Goal: Task Accomplishment & Management: Use online tool/utility

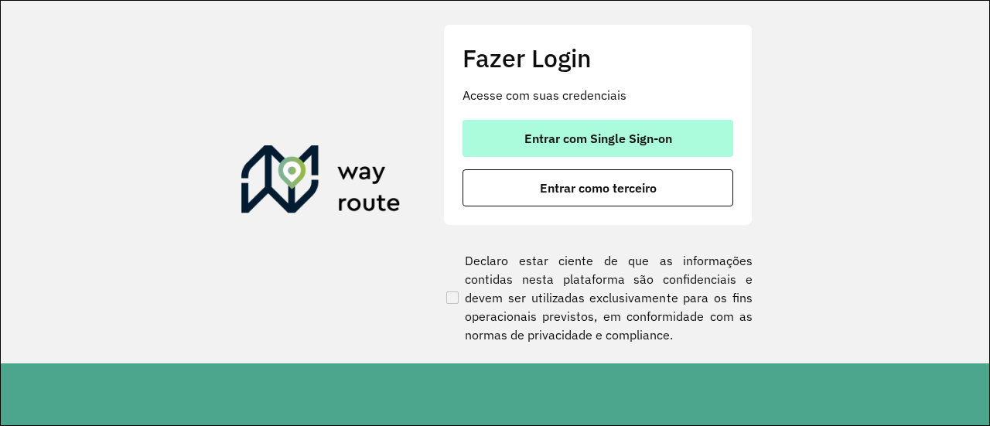
click at [621, 140] on span "Entrar com Single Sign-on" at bounding box center [599, 138] width 148 height 12
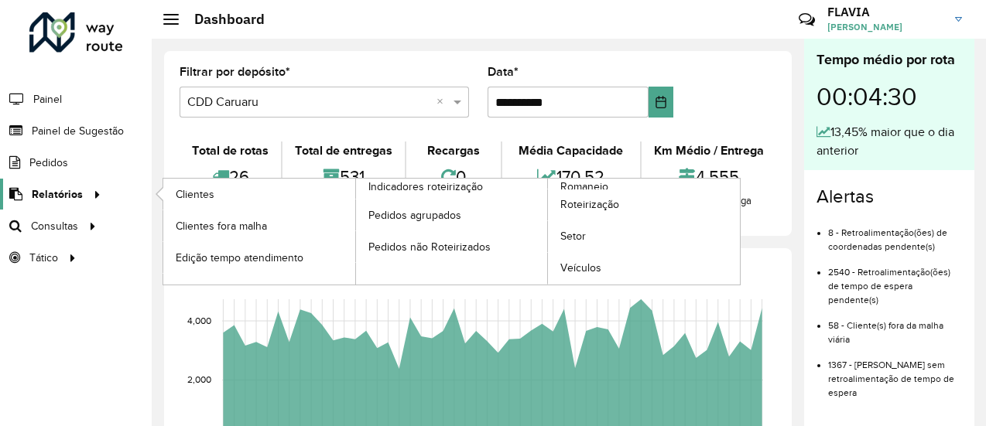
click at [84, 198] on div at bounding box center [94, 194] width 23 height 16
click at [597, 206] on span "Roteirização" at bounding box center [591, 205] width 63 height 16
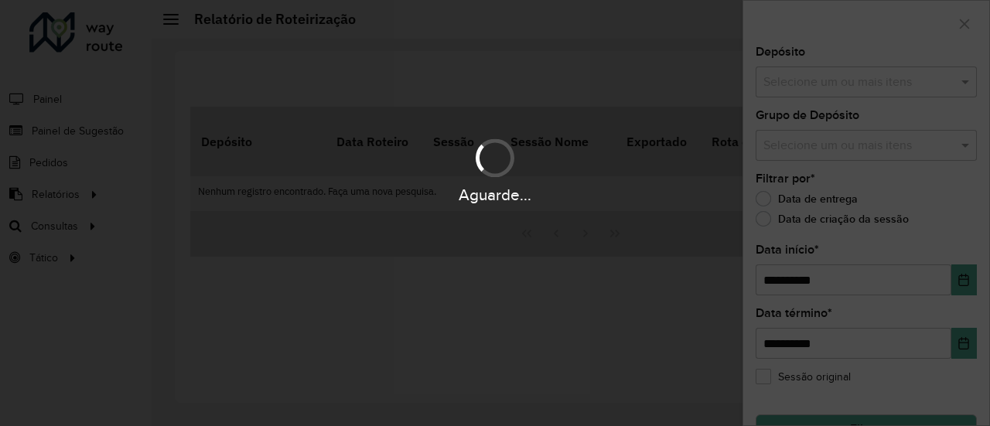
click at [827, 80] on hb-app "**********" at bounding box center [495, 213] width 990 height 426
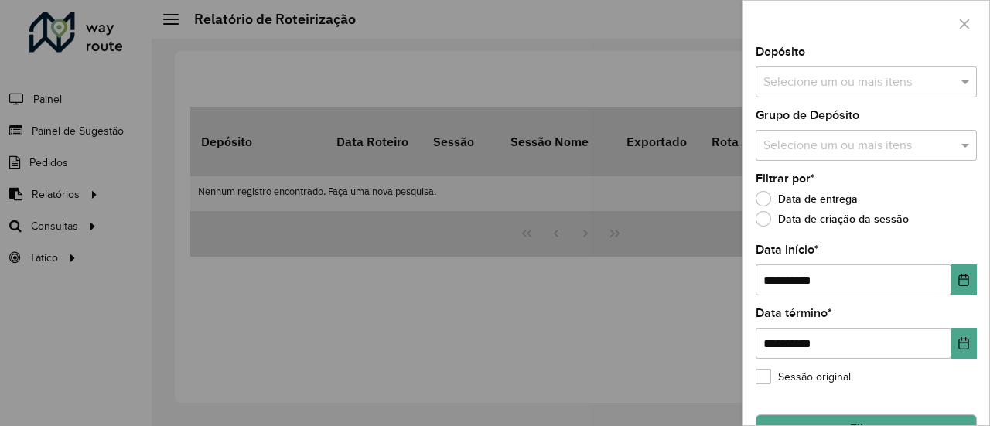
click at [815, 91] on input "text" at bounding box center [859, 83] width 198 height 19
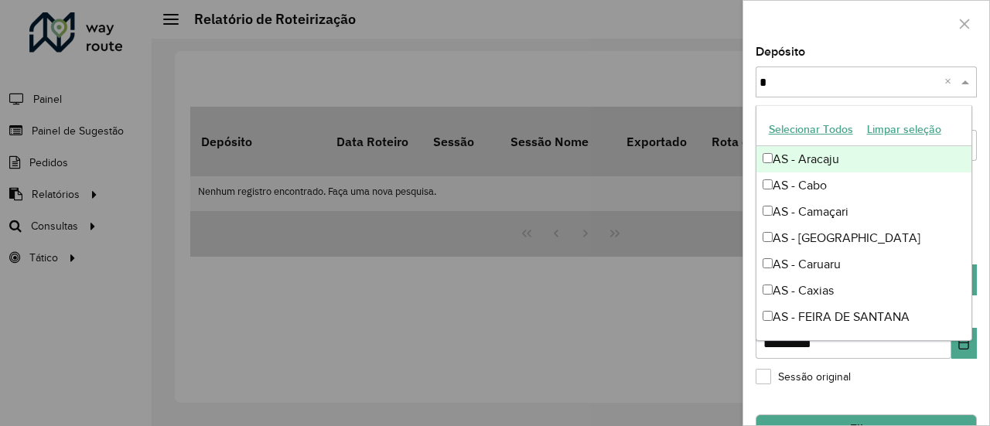
type input "**"
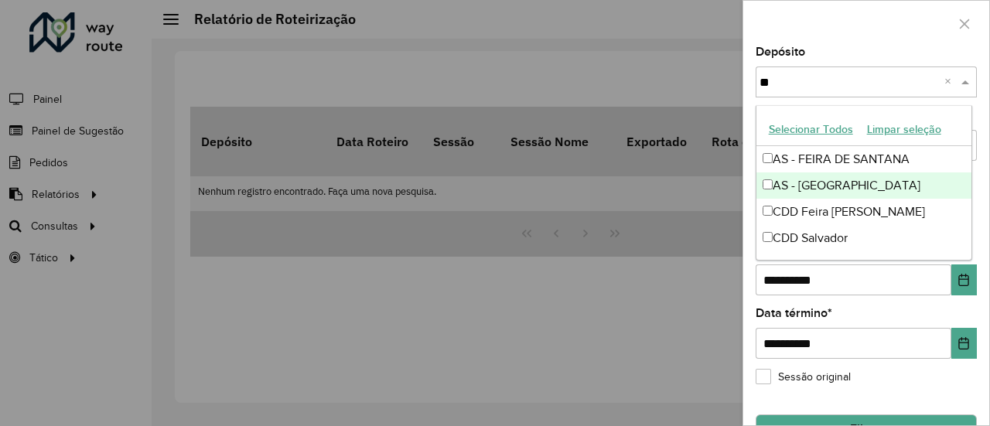
click at [827, 185] on div "AS - [GEOGRAPHIC_DATA]" at bounding box center [865, 186] width 216 height 26
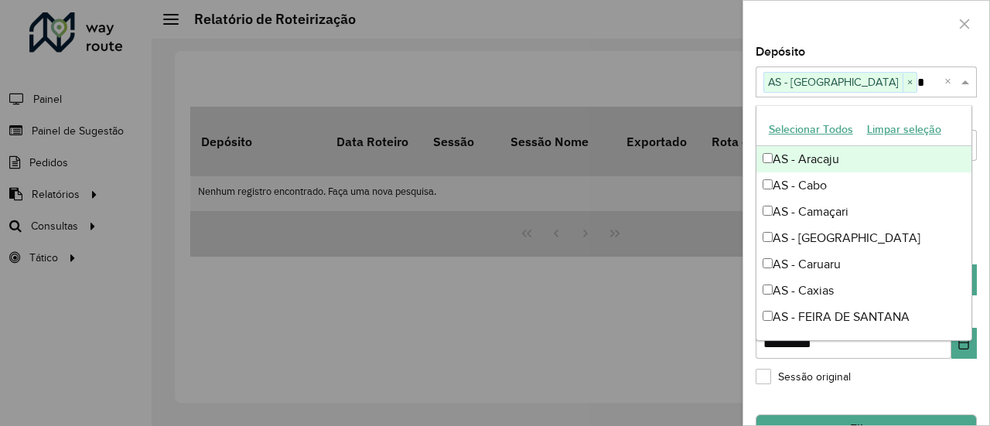
type input "**"
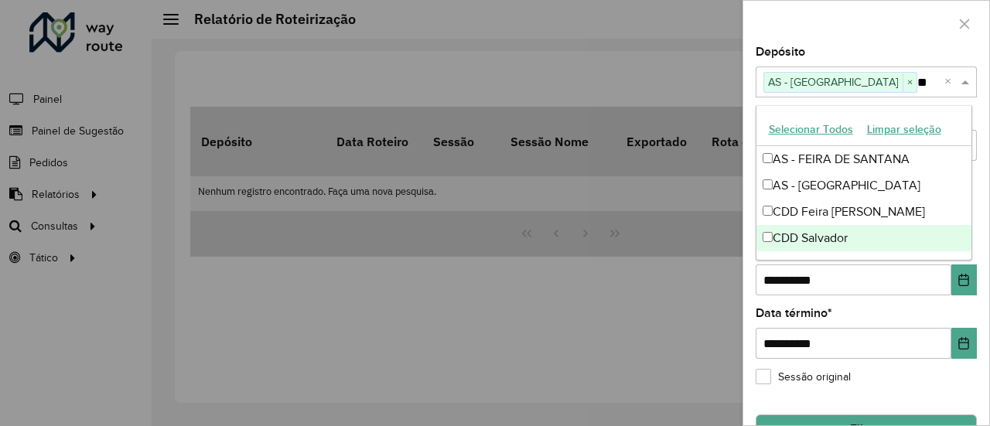
click at [811, 239] on div "CDD Salvador" at bounding box center [865, 238] width 216 height 26
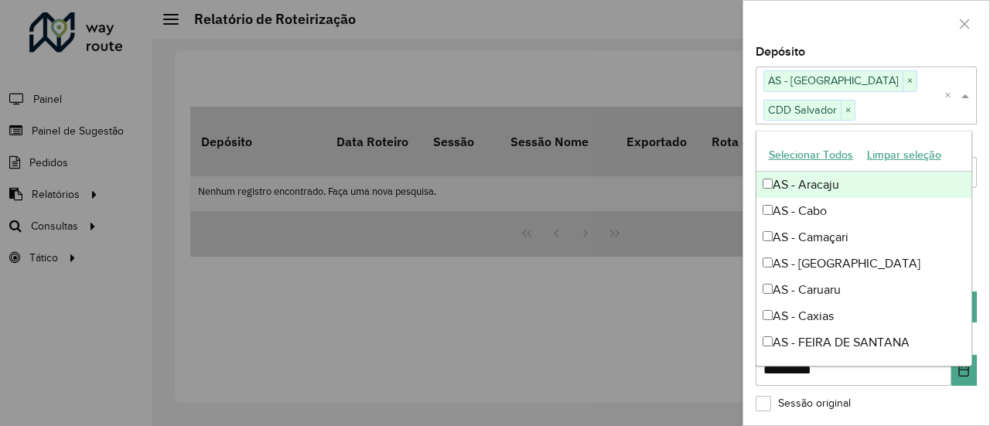
click at [863, 36] on div at bounding box center [867, 24] width 246 height 46
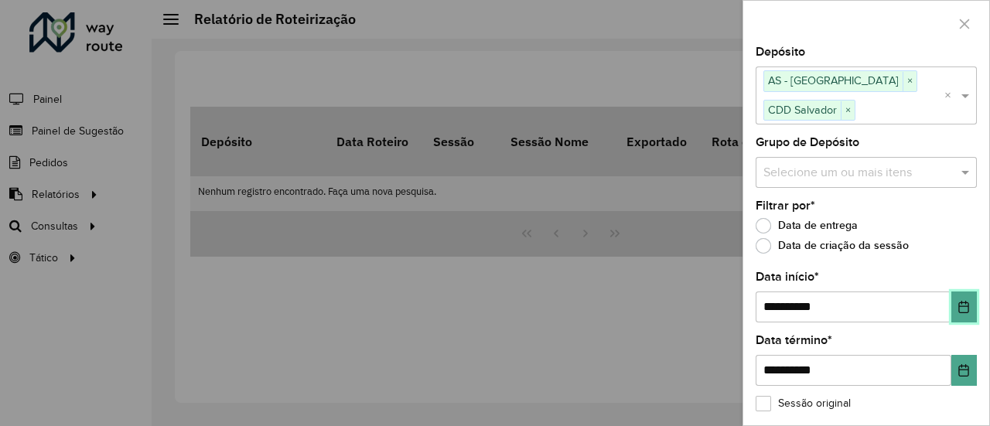
click at [968, 299] on button "Choose Date" at bounding box center [965, 307] width 26 height 31
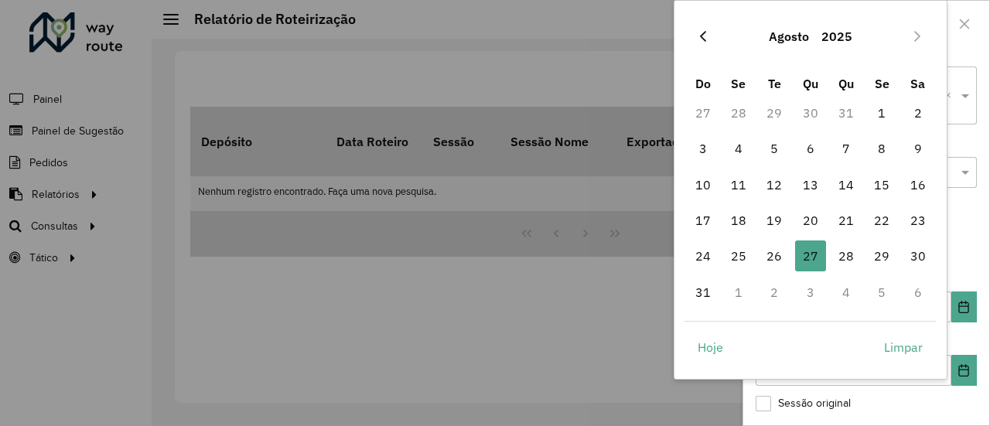
click at [698, 32] on icon "Previous Month" at bounding box center [703, 36] width 12 height 12
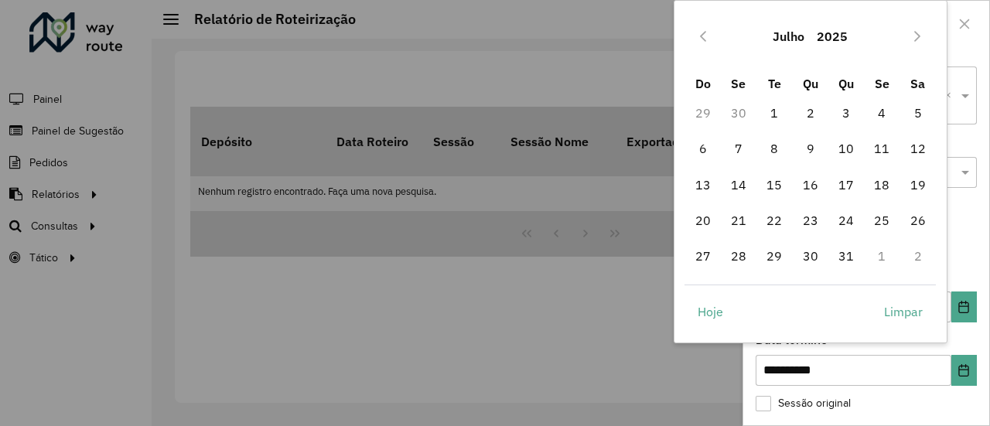
click at [698, 32] on icon "Previous Month" at bounding box center [703, 36] width 12 height 12
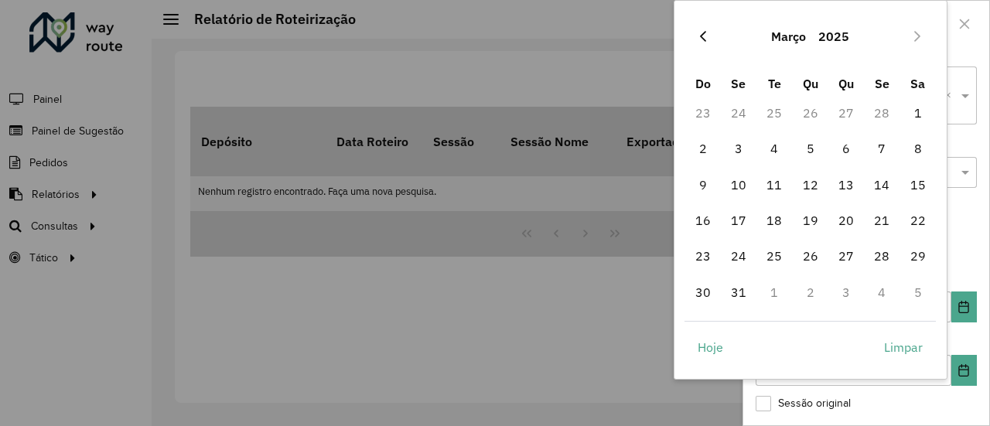
click at [699, 32] on icon "Previous Month" at bounding box center [703, 36] width 12 height 12
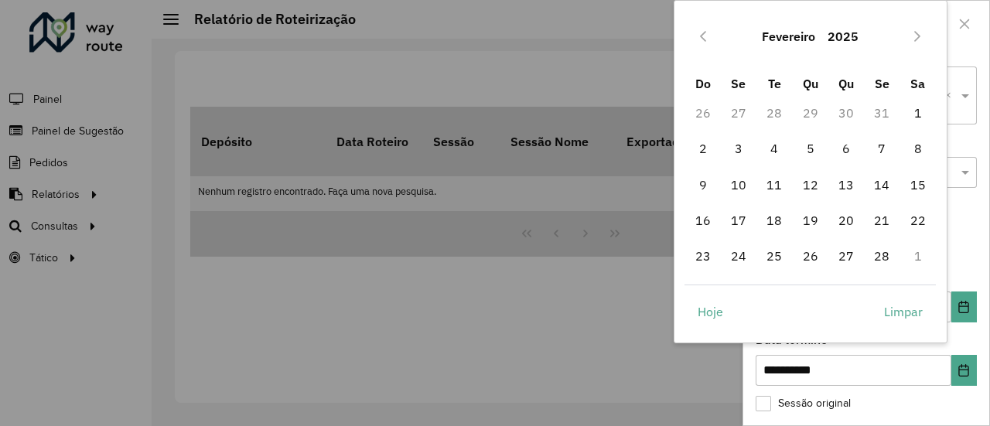
click at [699, 32] on icon "Previous Month" at bounding box center [703, 36] width 12 height 12
click at [811, 115] on span "1" at bounding box center [810, 112] width 31 height 31
type input "**********"
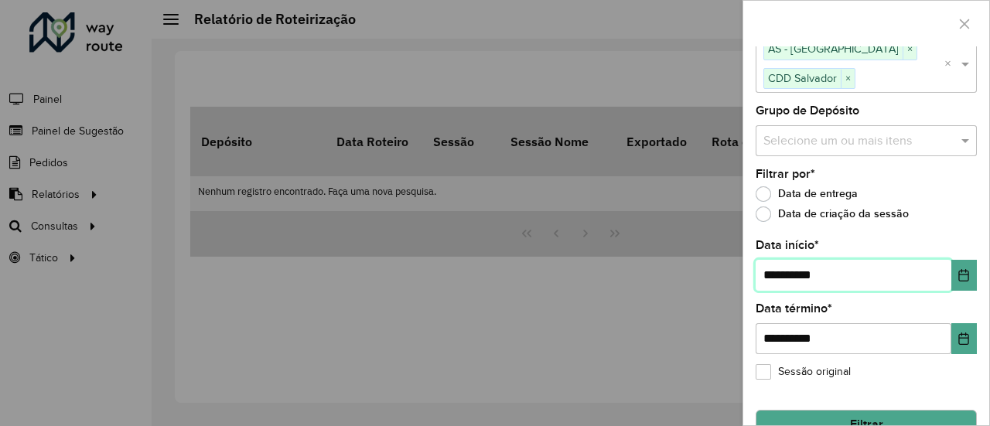
scroll to position [61, 0]
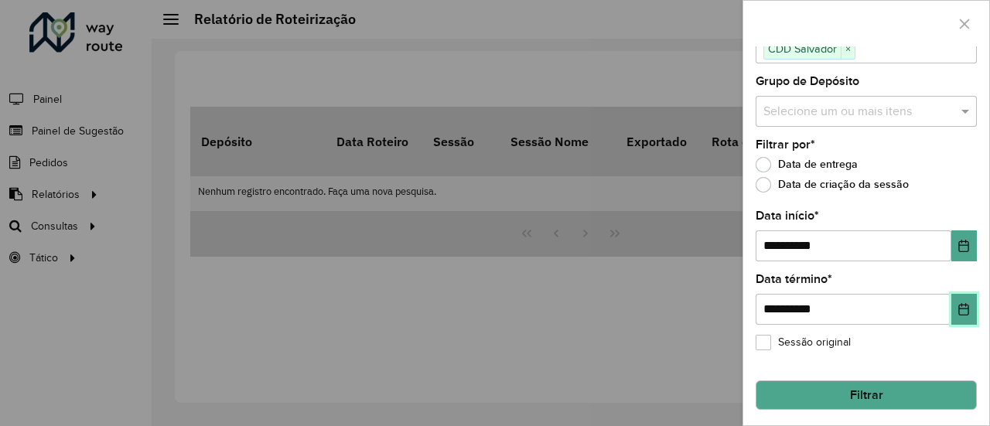
click at [958, 308] on icon "Choose Date" at bounding box center [964, 309] width 12 height 12
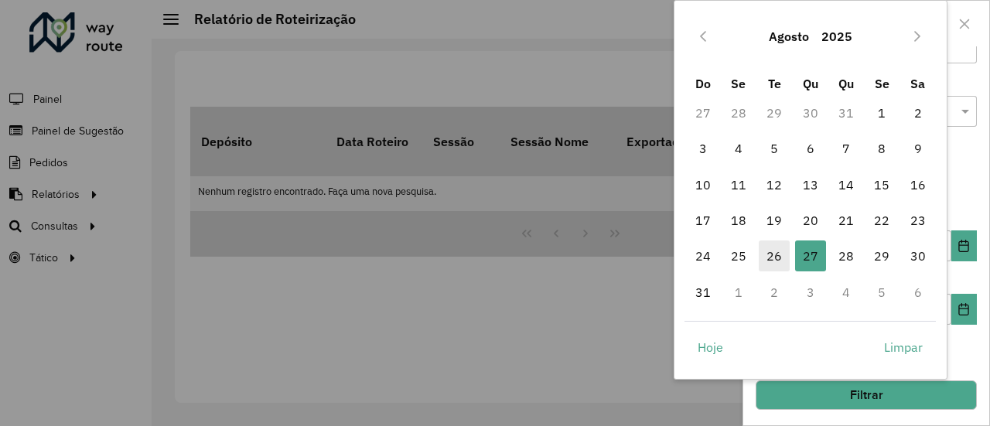
click at [783, 257] on span "26" at bounding box center [774, 256] width 31 height 31
type input "**********"
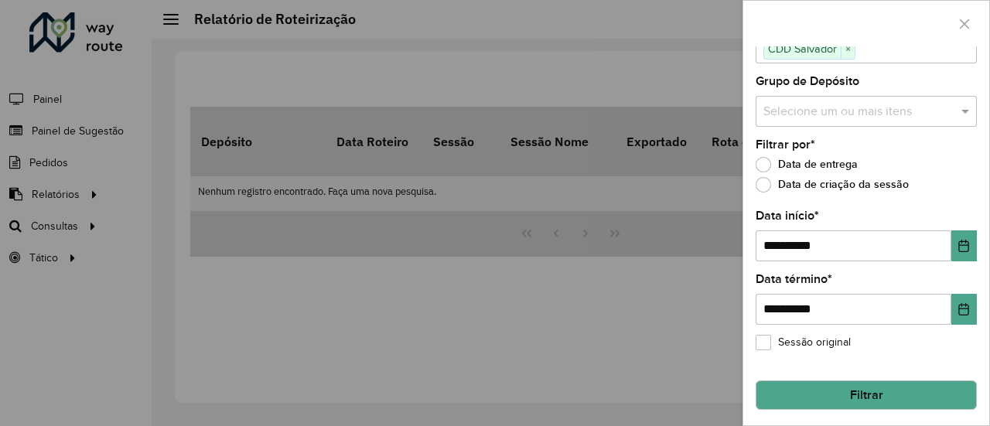
click at [872, 395] on button "Filtrar" at bounding box center [866, 395] width 221 height 29
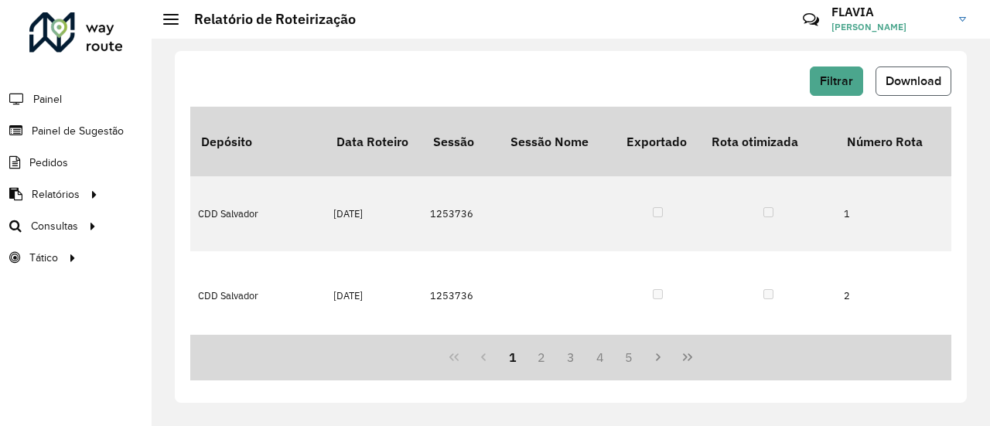
click at [901, 77] on span "Download" at bounding box center [914, 80] width 56 height 13
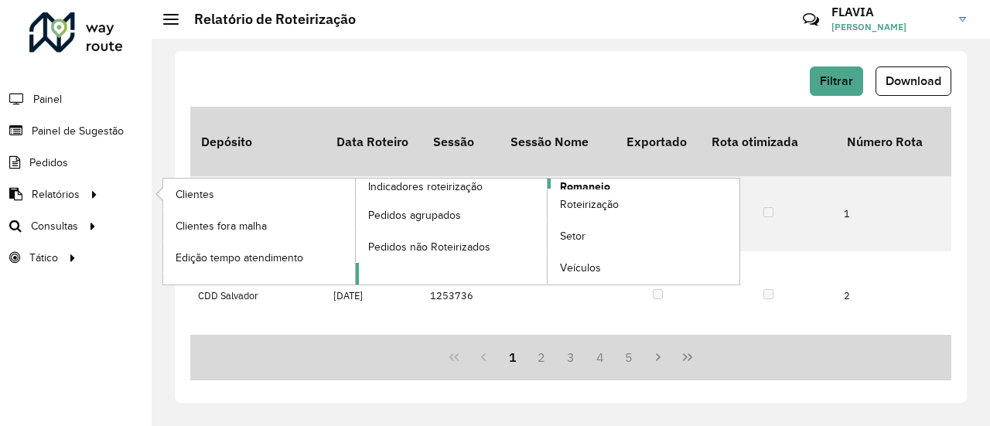
click at [580, 186] on span "Romaneio" at bounding box center [585, 187] width 50 height 16
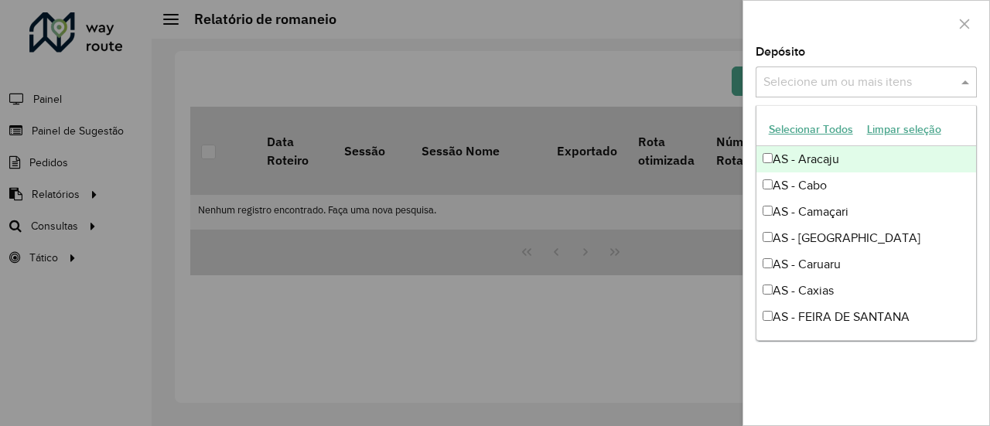
click at [871, 77] on input "text" at bounding box center [859, 83] width 198 height 19
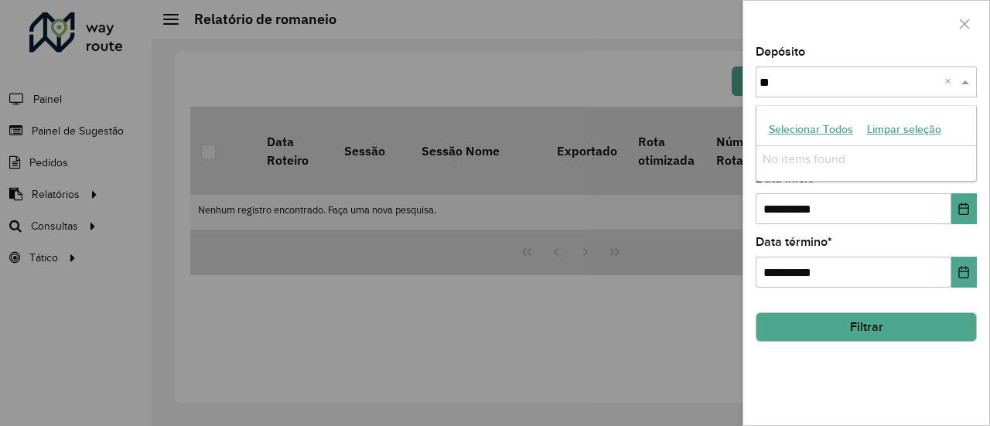
type input "*"
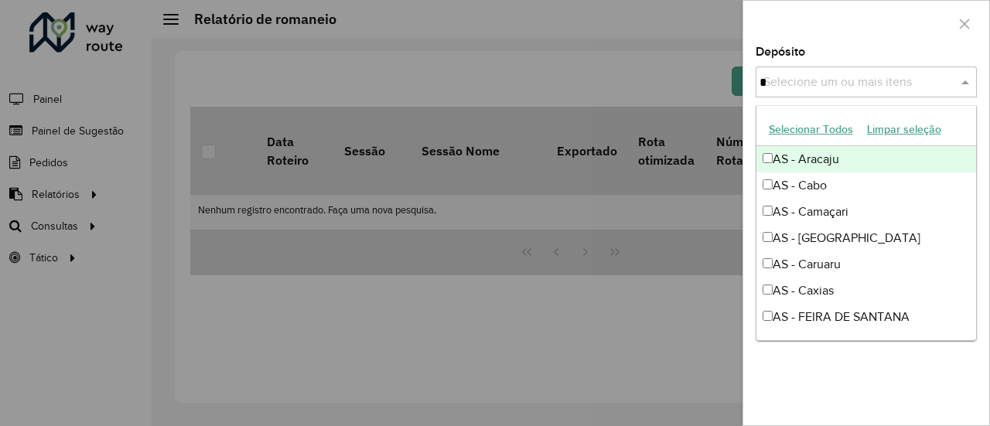
type input "**"
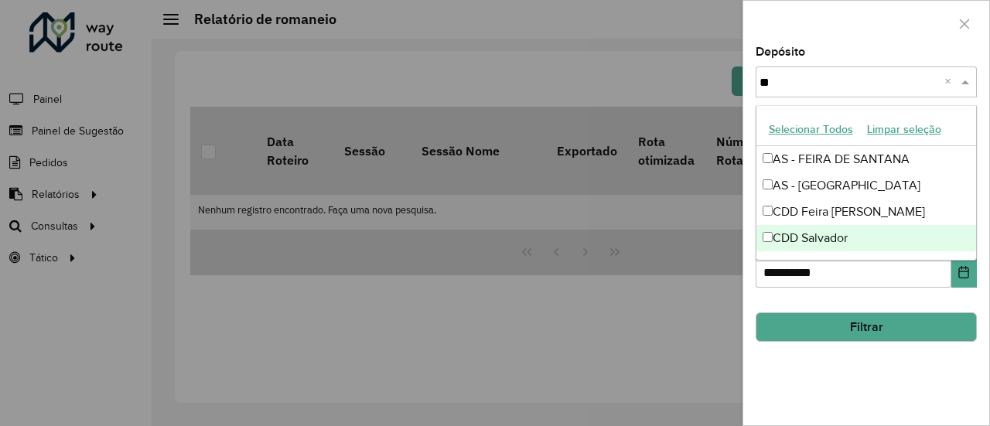
click at [839, 235] on div "CDD Salvador" at bounding box center [867, 238] width 221 height 26
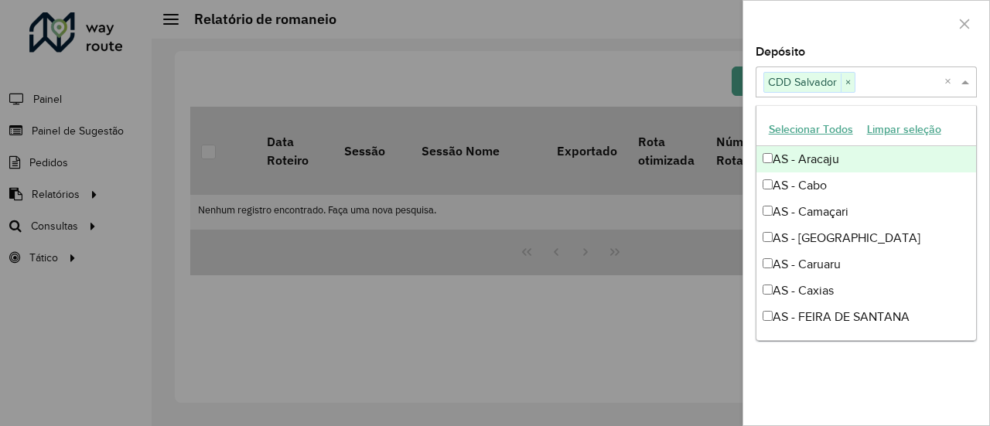
click at [879, 84] on input "text" at bounding box center [900, 83] width 89 height 19
type input "**"
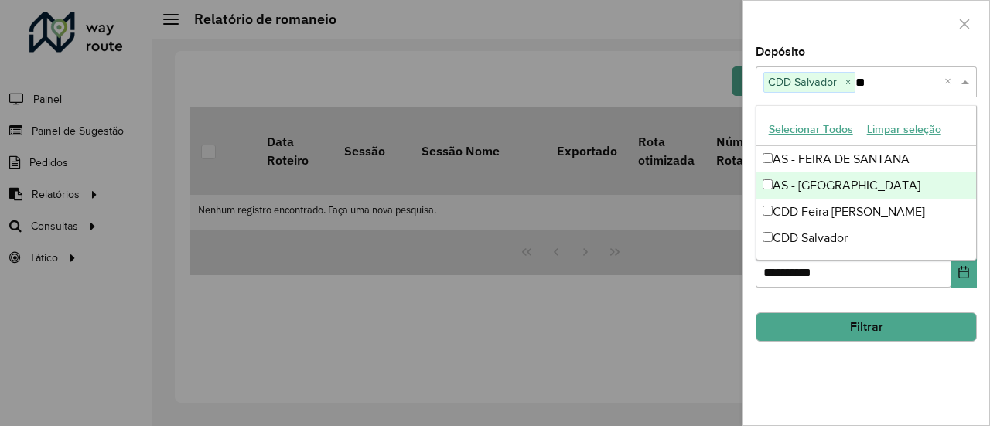
click at [834, 185] on div "AS - [GEOGRAPHIC_DATA]" at bounding box center [867, 186] width 221 height 26
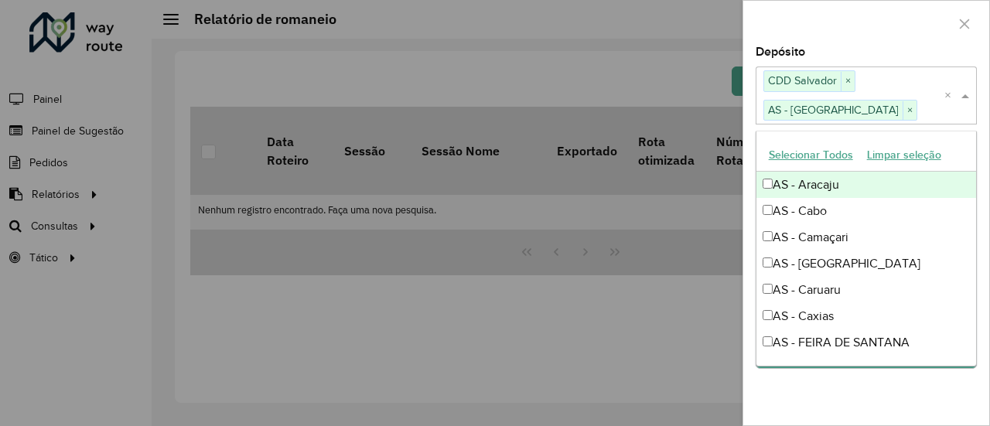
click at [877, 53] on div "Depósito Selecione um ou mais itens CDD Salvador × AS - SALVADOR × ×" at bounding box center [866, 84] width 221 height 77
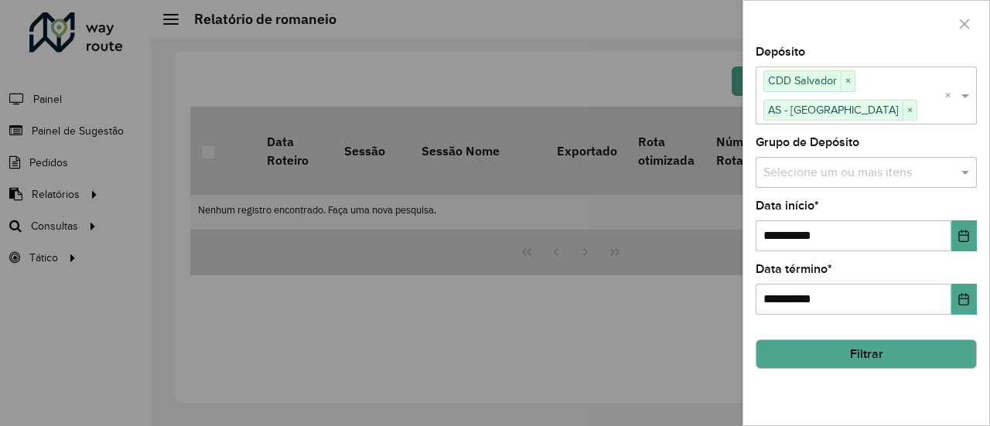
click at [850, 166] on input "text" at bounding box center [859, 172] width 198 height 19
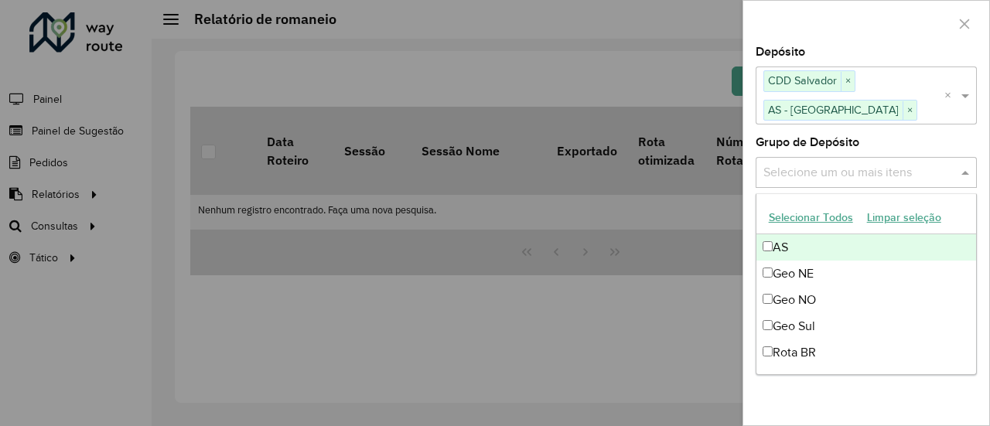
click at [861, 169] on input "text" at bounding box center [859, 172] width 198 height 19
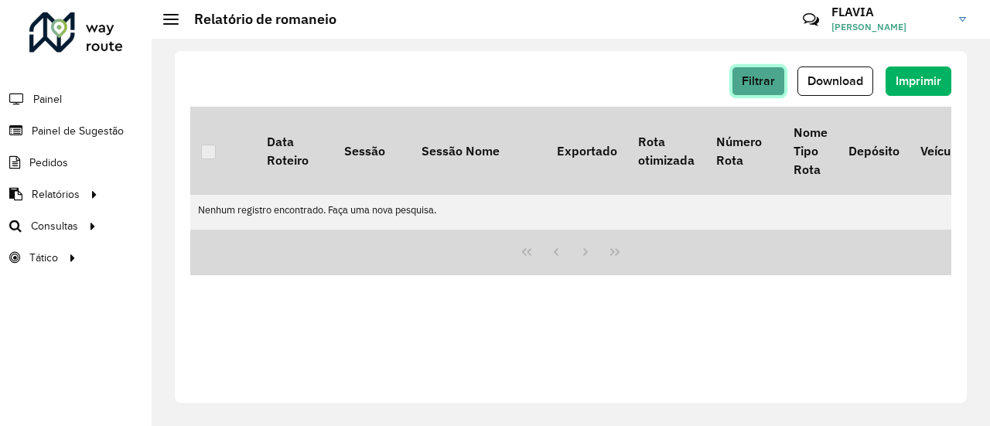
click at [767, 84] on span "Filtrar" at bounding box center [758, 80] width 33 height 13
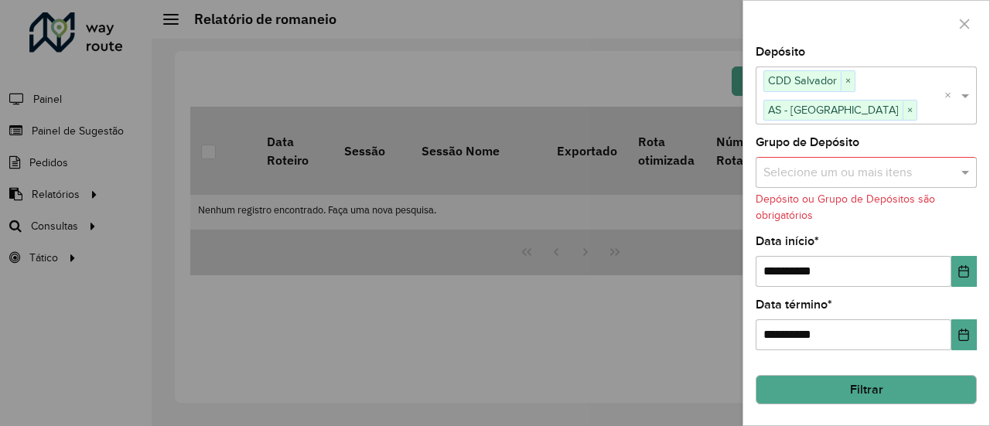
click at [910, 173] on input "text" at bounding box center [859, 172] width 198 height 19
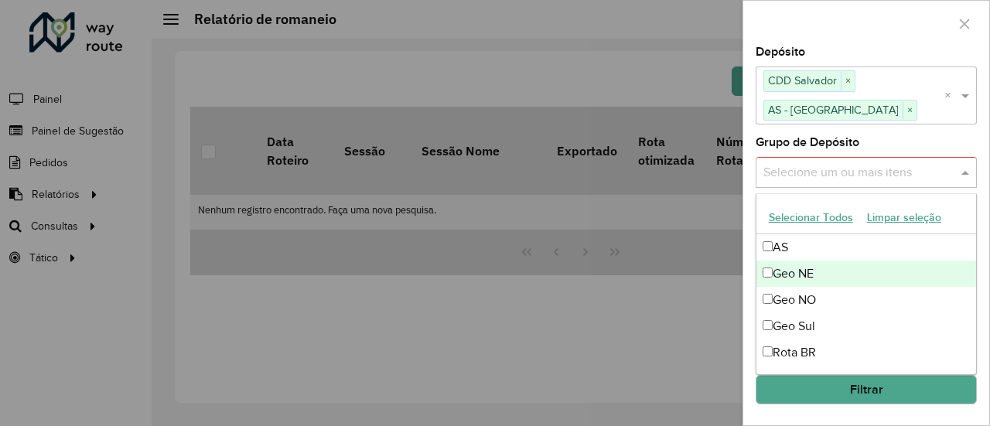
click at [816, 272] on div "Geo NE" at bounding box center [867, 274] width 221 height 26
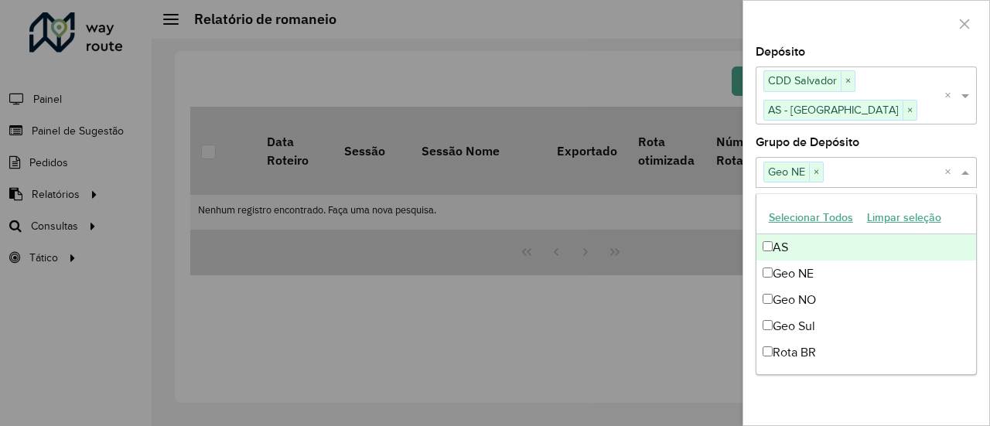
click at [812, 255] on div "AS" at bounding box center [867, 247] width 221 height 26
click at [894, 40] on div at bounding box center [867, 24] width 246 height 46
click at [896, 177] on input "text" at bounding box center [904, 172] width 80 height 19
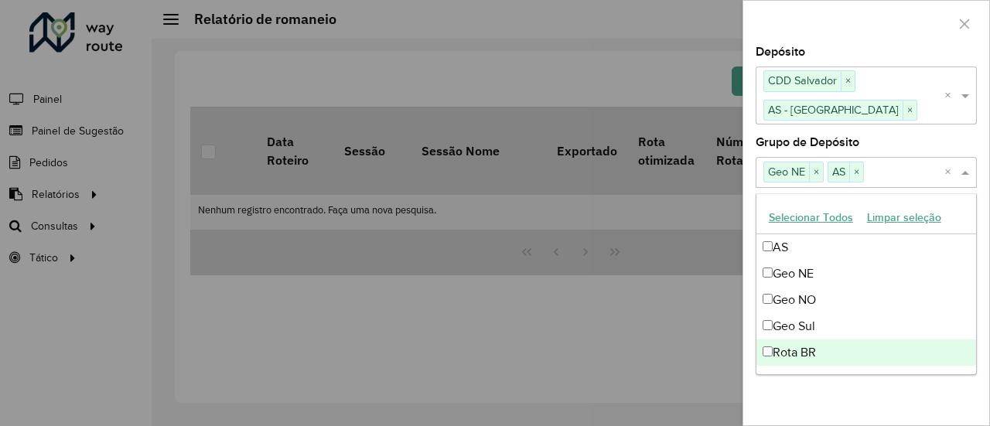
click at [817, 357] on div "Rota BR" at bounding box center [867, 353] width 221 height 26
click at [864, 389] on div "**********" at bounding box center [867, 235] width 246 height 379
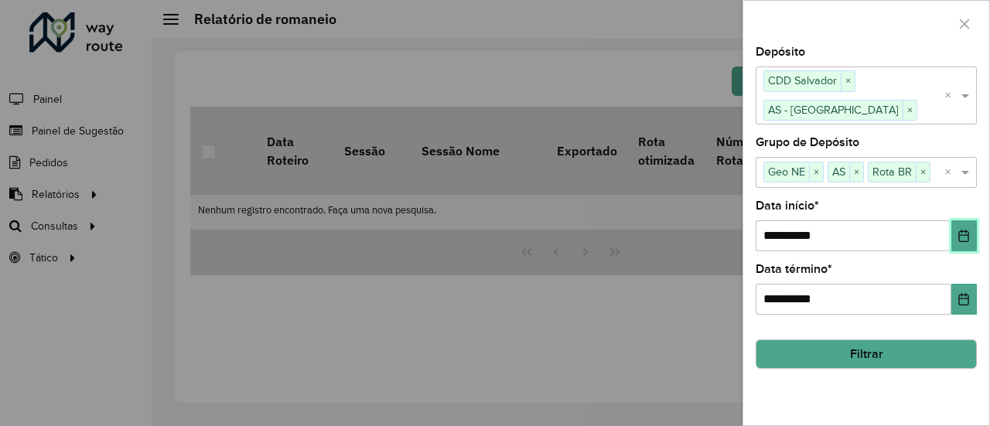
click at [953, 233] on button "Choose Date" at bounding box center [965, 236] width 26 height 31
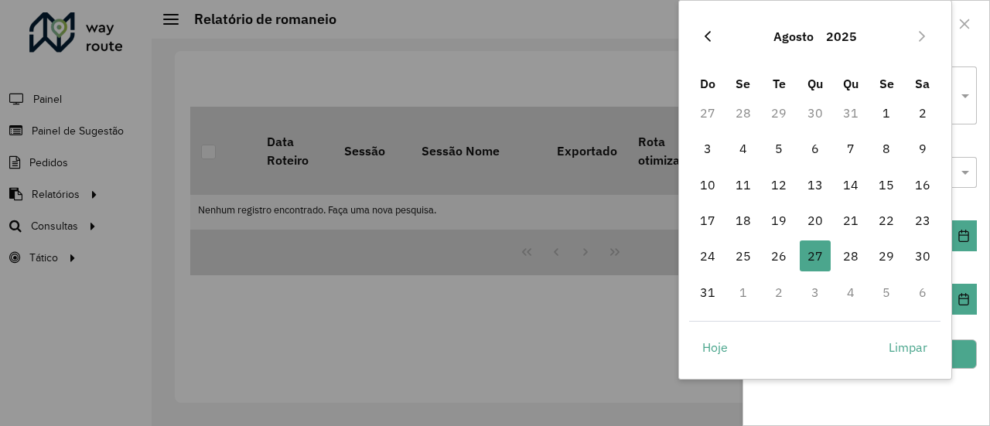
click at [713, 36] on icon "Previous Month" at bounding box center [708, 36] width 12 height 12
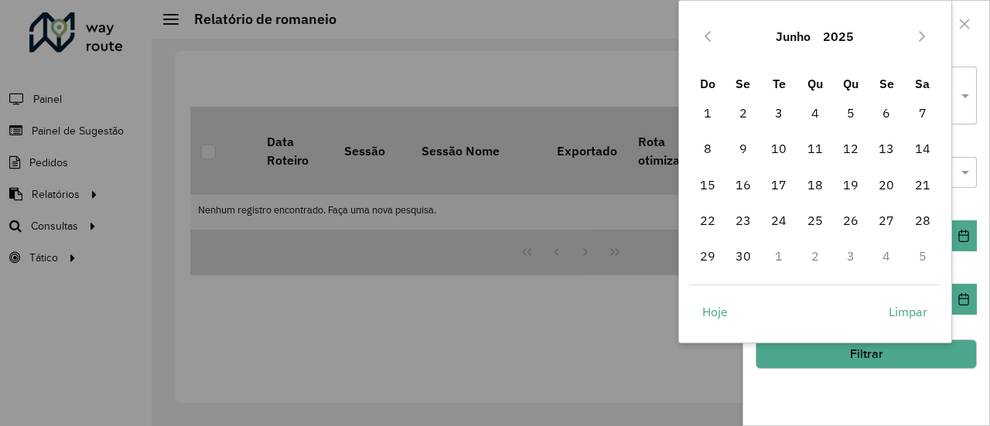
click at [711, 38] on icon "Previous Month" at bounding box center [708, 36] width 12 height 12
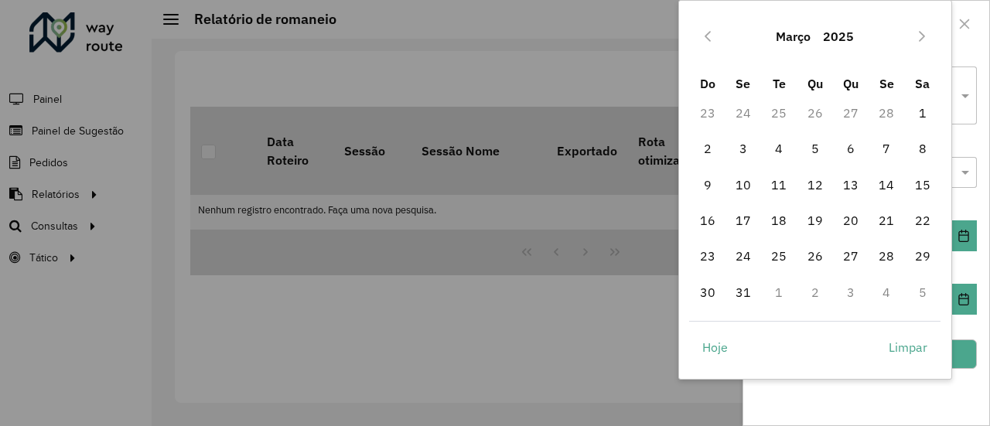
click at [711, 38] on icon "Previous Month" at bounding box center [708, 36] width 12 height 12
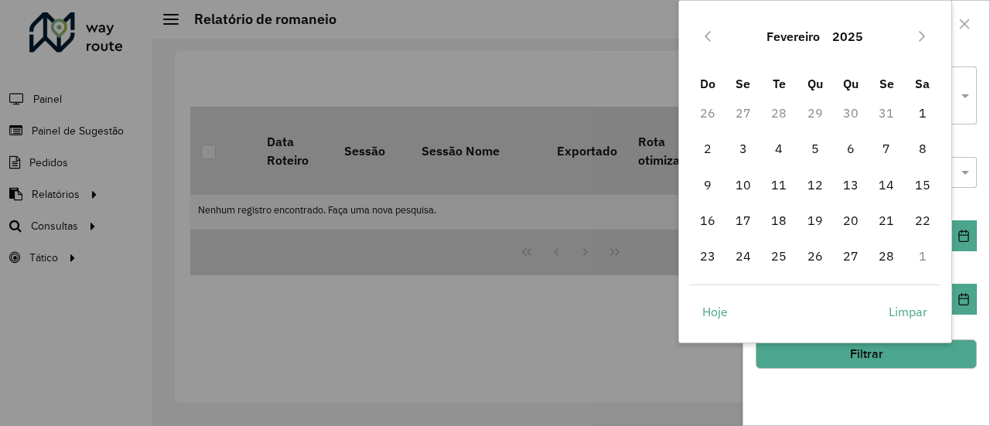
click at [711, 38] on icon "Previous Month" at bounding box center [708, 36] width 12 height 12
click at [811, 113] on span "1" at bounding box center [815, 112] width 31 height 31
type input "**********"
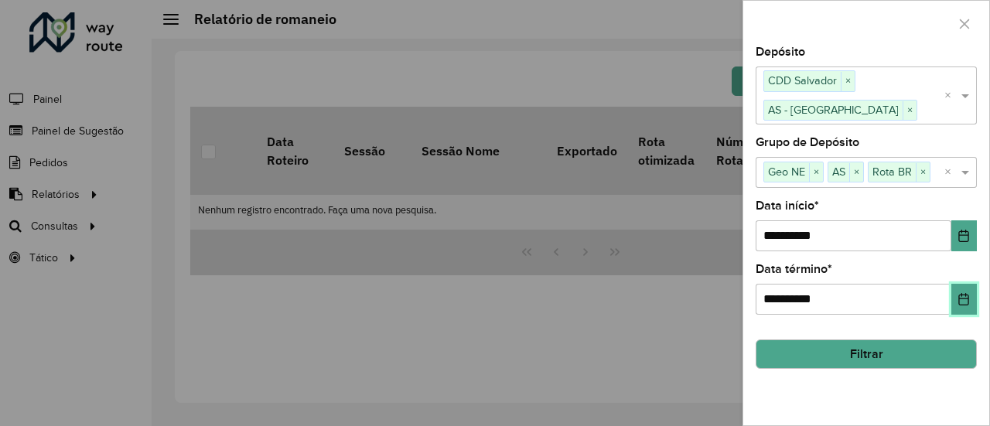
click at [959, 299] on icon "Choose Date" at bounding box center [964, 299] width 12 height 12
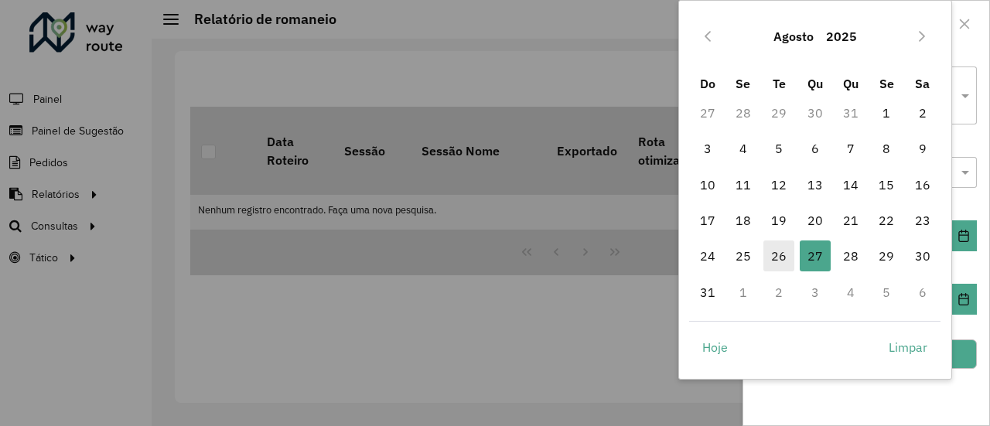
click at [773, 252] on span "26" at bounding box center [779, 256] width 31 height 31
type input "**********"
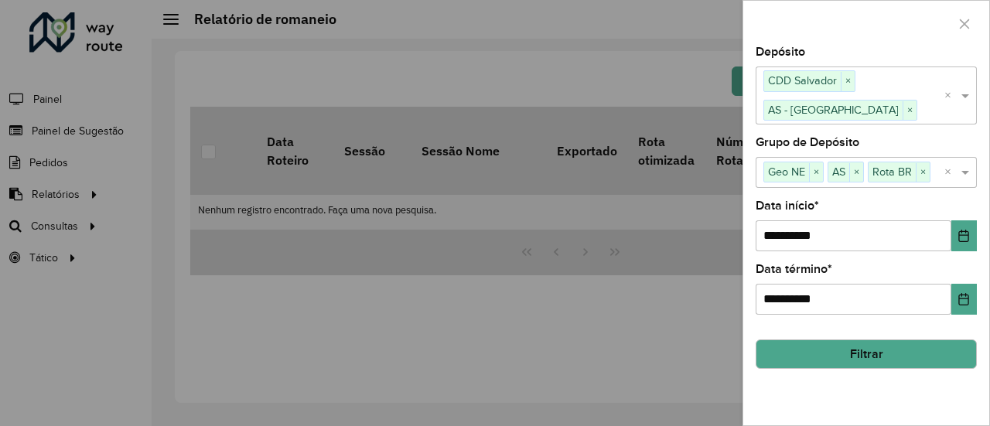
click at [878, 350] on button "Filtrar" at bounding box center [866, 354] width 221 height 29
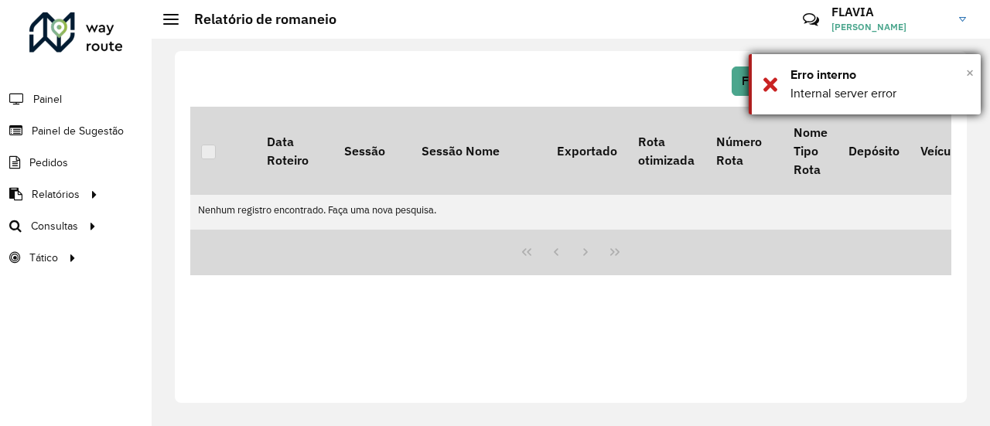
click at [973, 75] on span "×" at bounding box center [970, 72] width 8 height 17
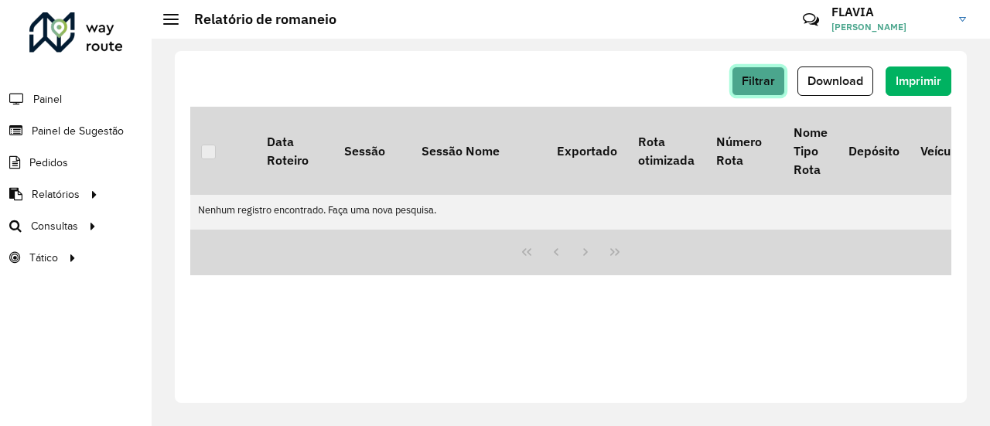
click at [775, 80] on span "Filtrar" at bounding box center [758, 80] width 33 height 13
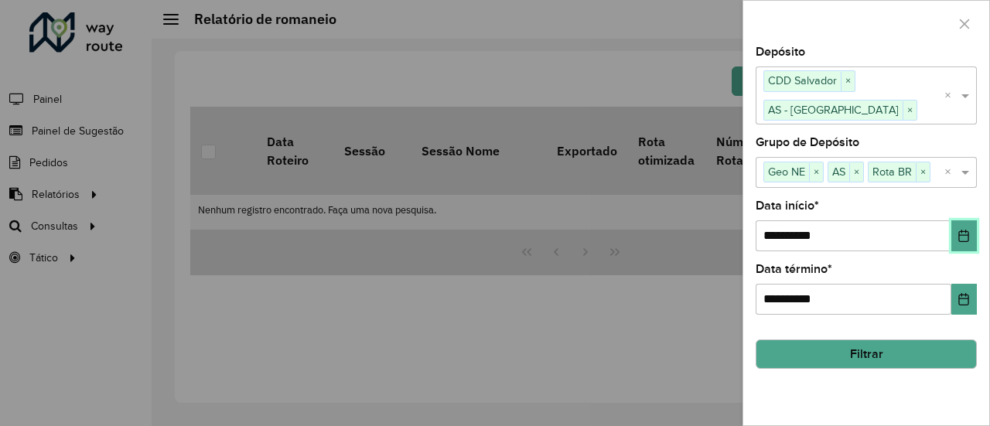
click at [976, 241] on button "Choose Date" at bounding box center [965, 236] width 26 height 31
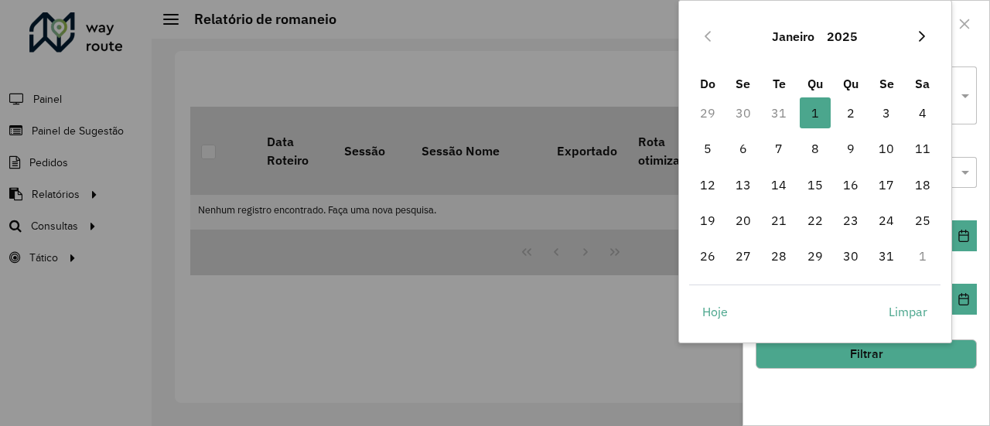
click at [922, 39] on icon "Next Month" at bounding box center [922, 36] width 6 height 11
click at [850, 108] on span "1" at bounding box center [851, 112] width 31 height 31
type input "**********"
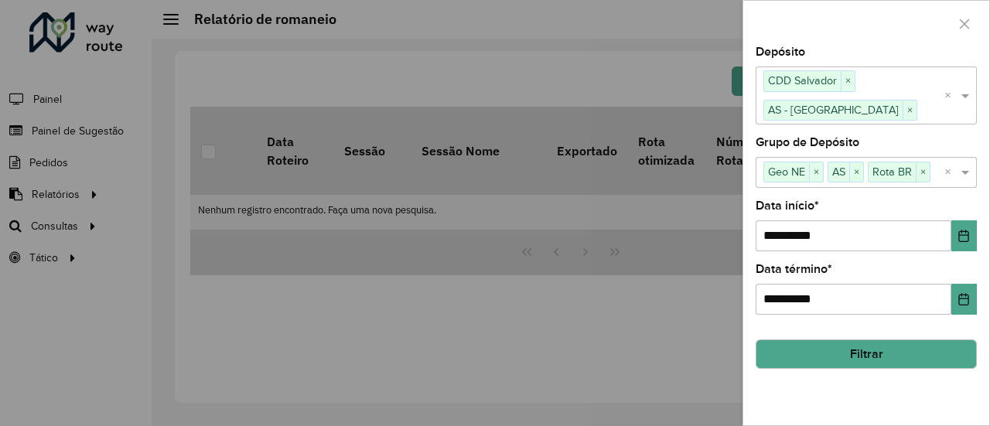
click at [877, 347] on button "Filtrar" at bounding box center [866, 354] width 221 height 29
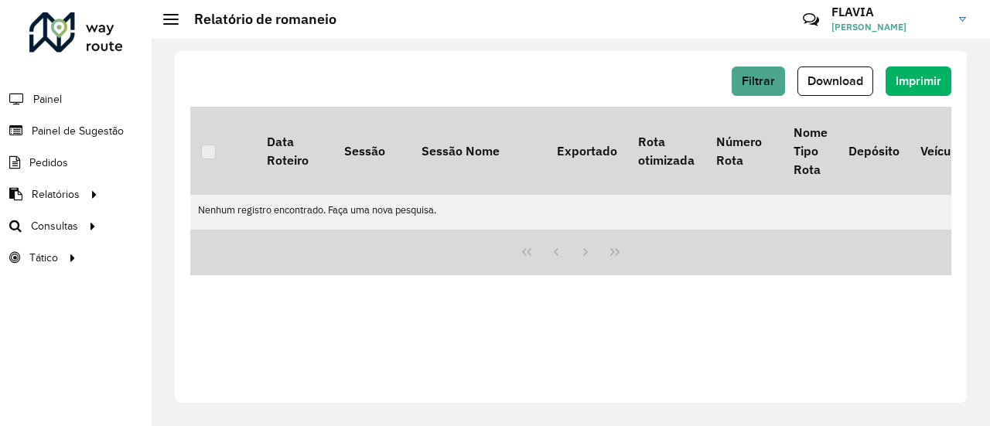
click at [545, 32] on hb-header "Relatório de romaneio Críticas? Dúvidas? Elogios? Sugestões? Entre em contato c…" at bounding box center [571, 19] width 839 height 39
click at [844, 75] on span "Download" at bounding box center [836, 80] width 56 height 13
click at [763, 77] on span "Filtrar" at bounding box center [758, 80] width 33 height 13
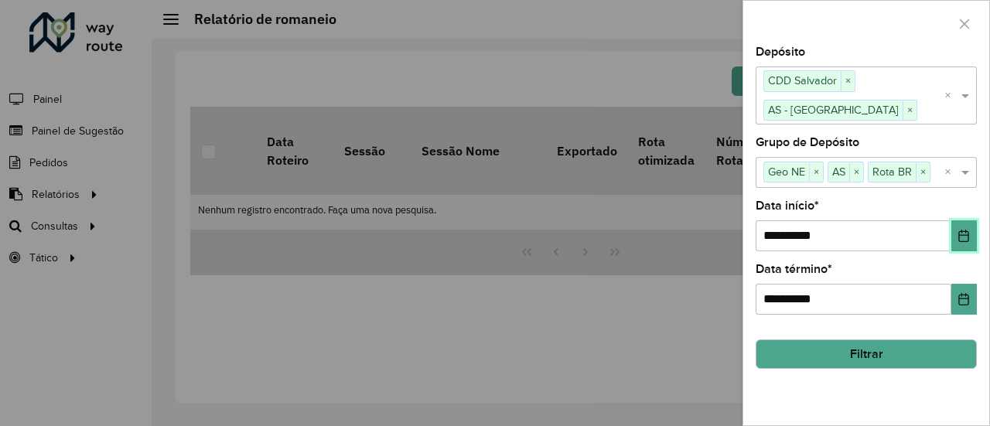
click at [953, 231] on button "Choose Date" at bounding box center [965, 236] width 26 height 31
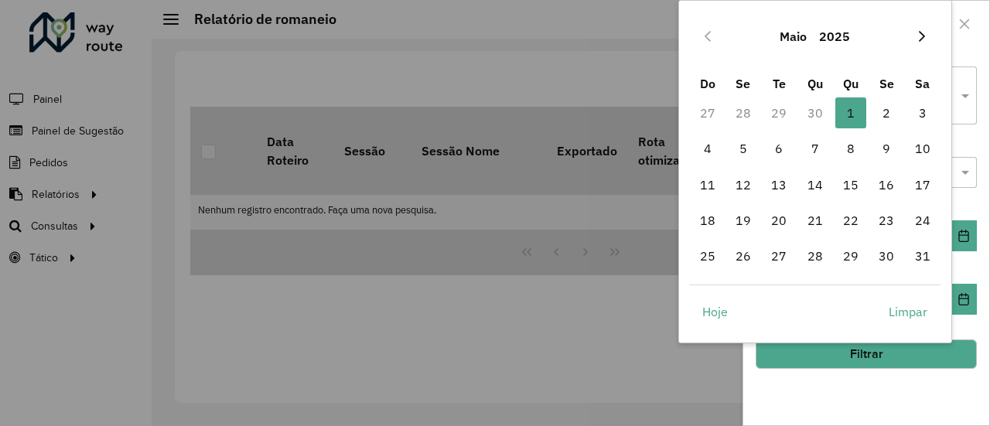
click at [925, 45] on button "Next Month" at bounding box center [922, 36] width 25 height 25
click at [785, 111] on span "1" at bounding box center [779, 112] width 31 height 31
type input "**********"
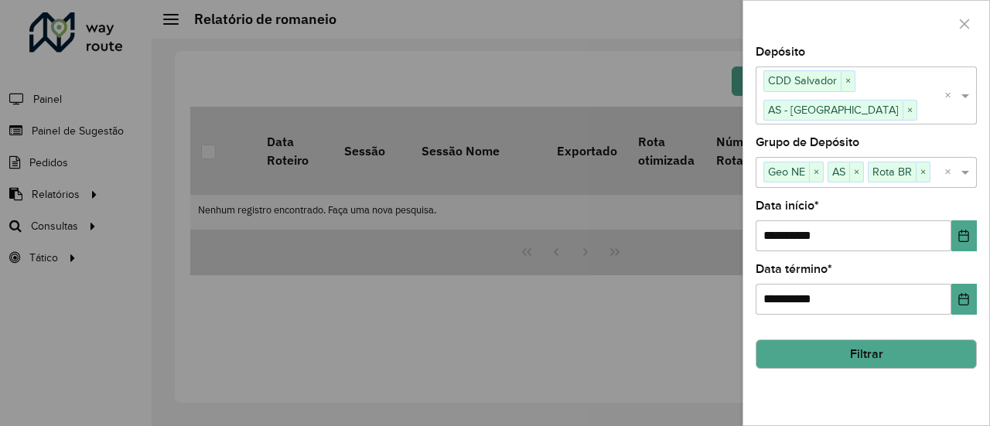
click at [827, 357] on button "Filtrar" at bounding box center [866, 354] width 221 height 29
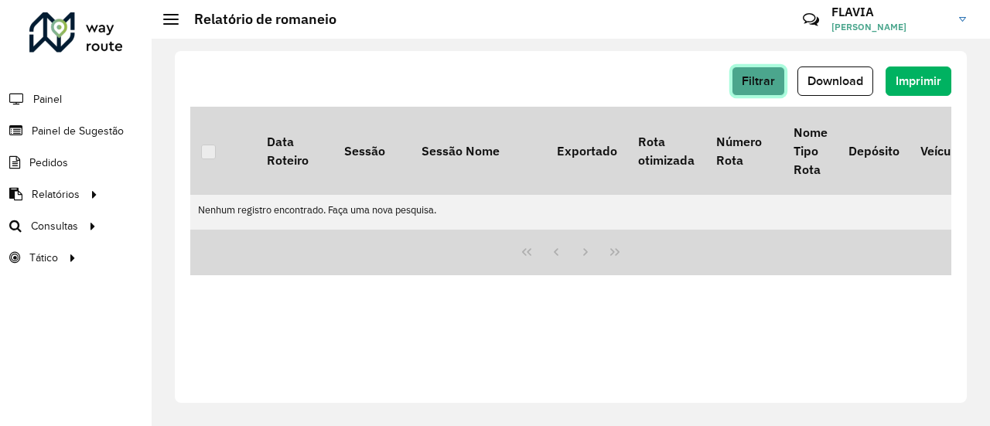
click at [773, 80] on span "Filtrar" at bounding box center [758, 80] width 33 height 13
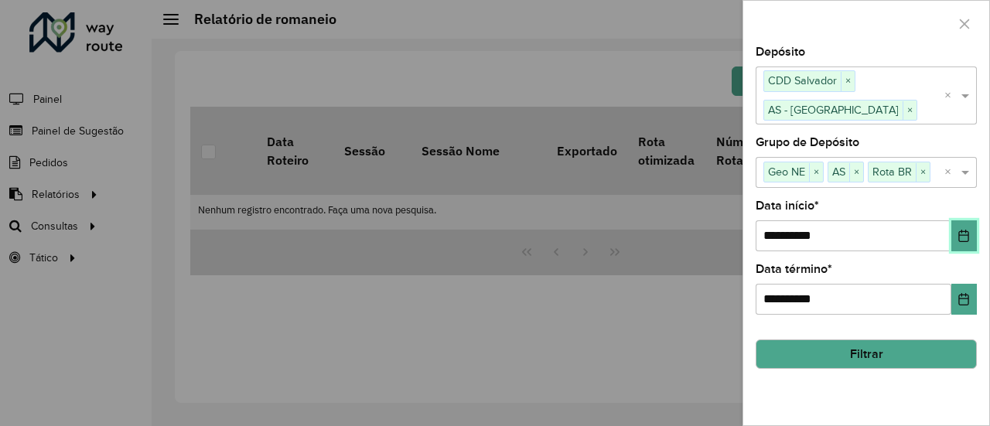
click at [959, 232] on icon "Choose Date" at bounding box center [964, 236] width 12 height 12
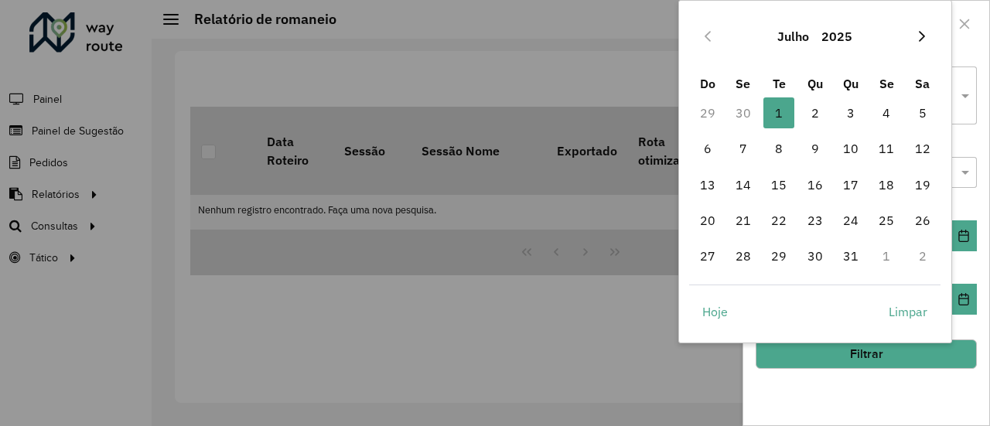
click at [915, 39] on button "Next Month" at bounding box center [922, 36] width 25 height 25
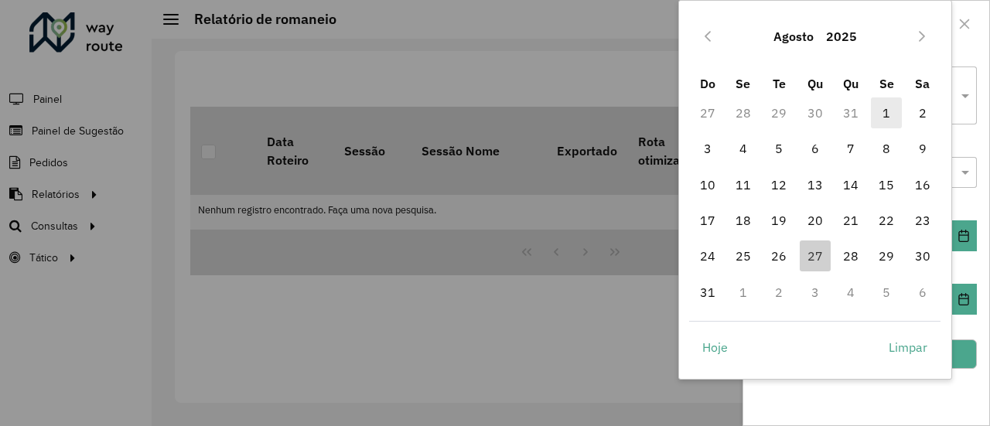
click at [888, 109] on span "1" at bounding box center [886, 112] width 31 height 31
type input "**********"
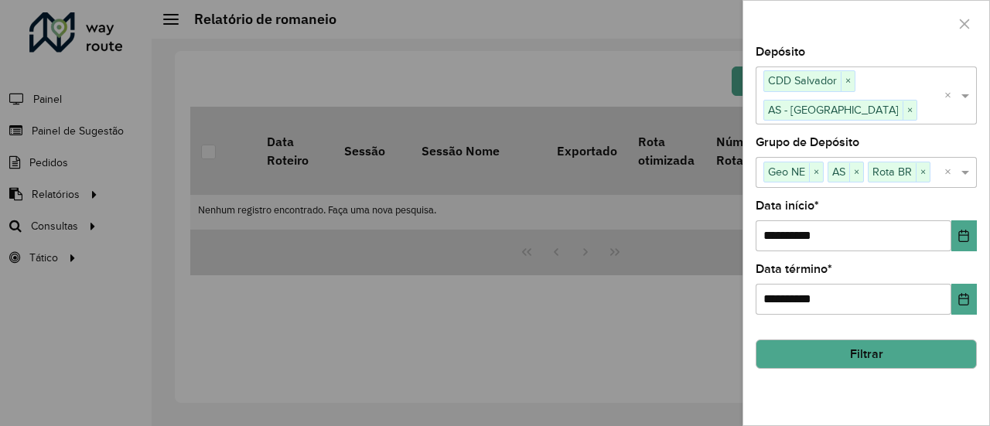
click at [867, 354] on button "Filtrar" at bounding box center [866, 354] width 221 height 29
